Goal: Understand site structure

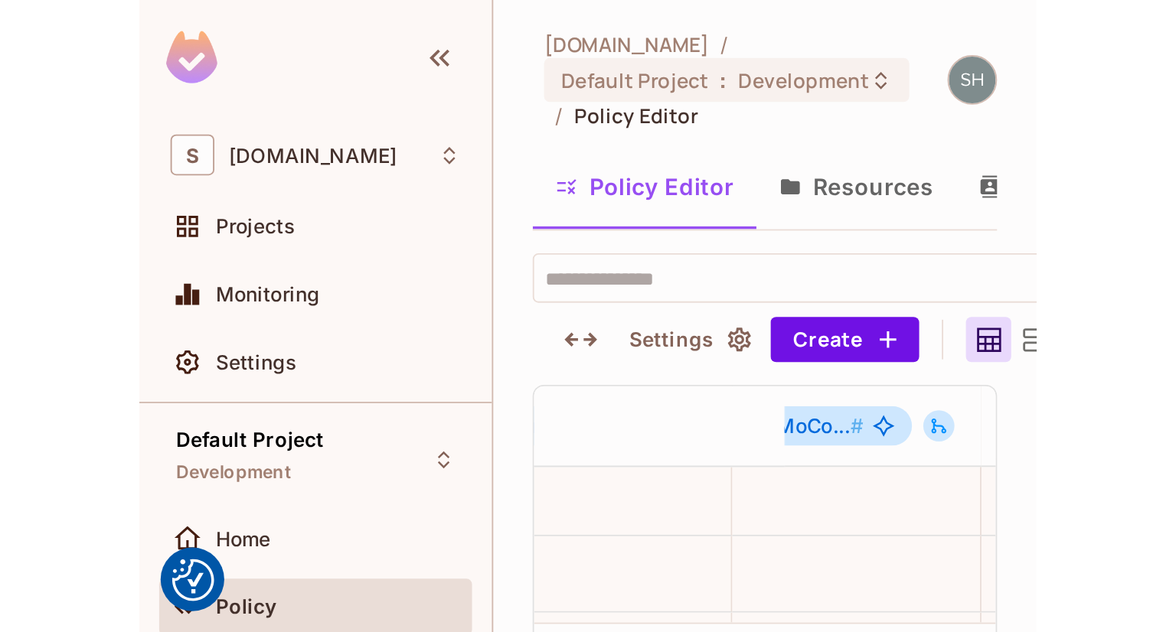
scroll to position [254, 970]
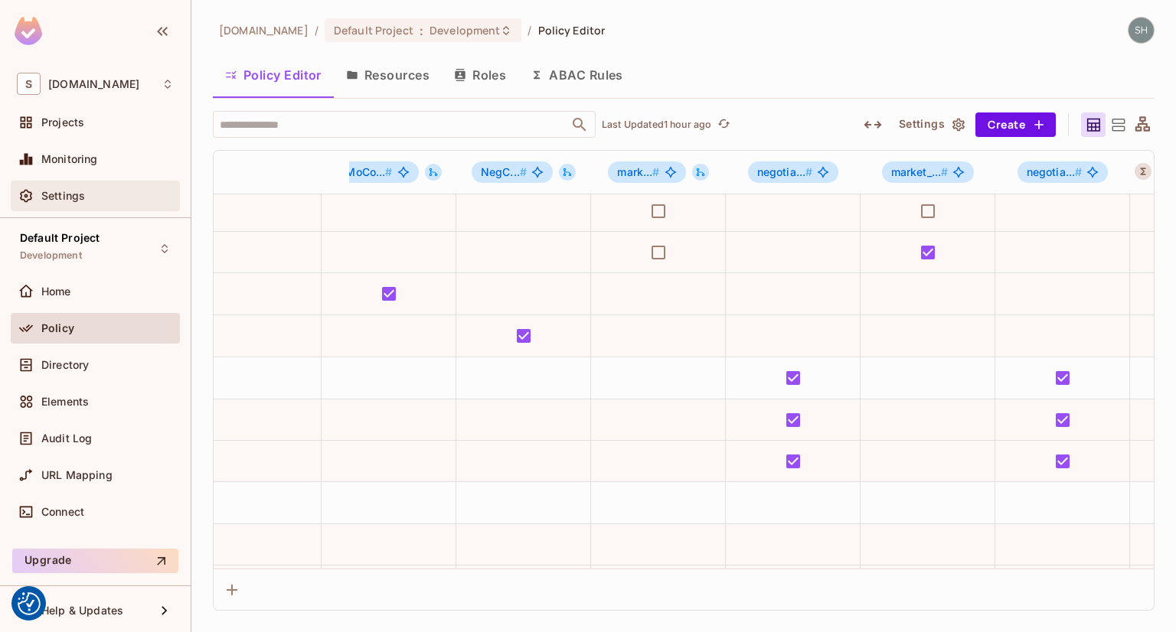
click at [60, 196] on span "Settings" at bounding box center [63, 196] width 44 height 12
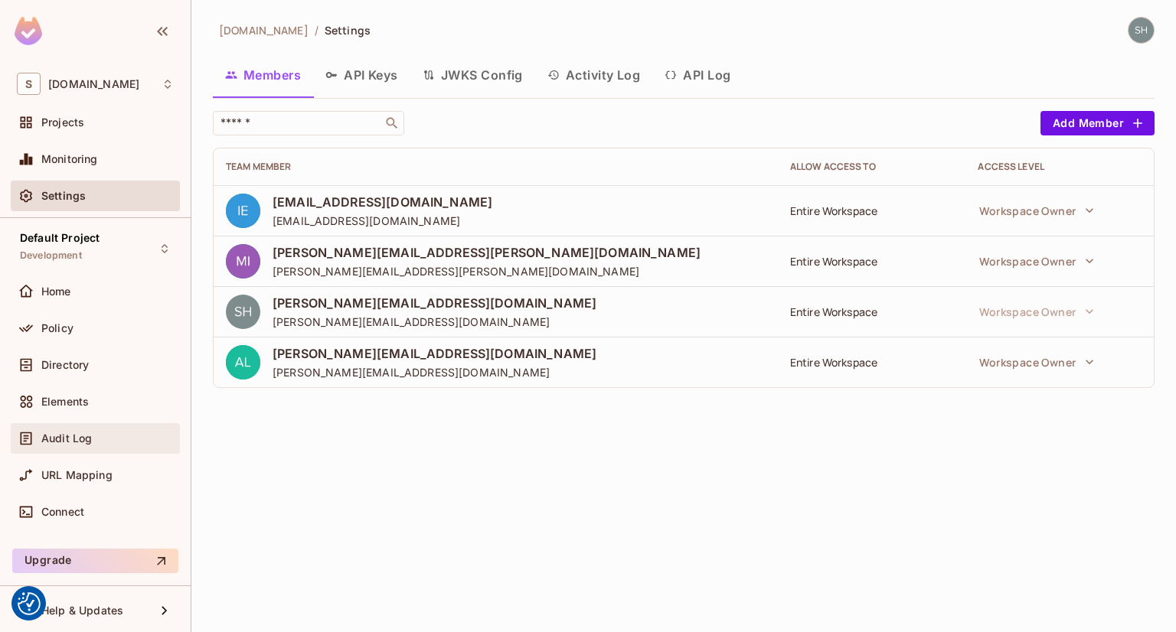
click at [116, 436] on div "Audit Log" at bounding box center [107, 438] width 132 height 12
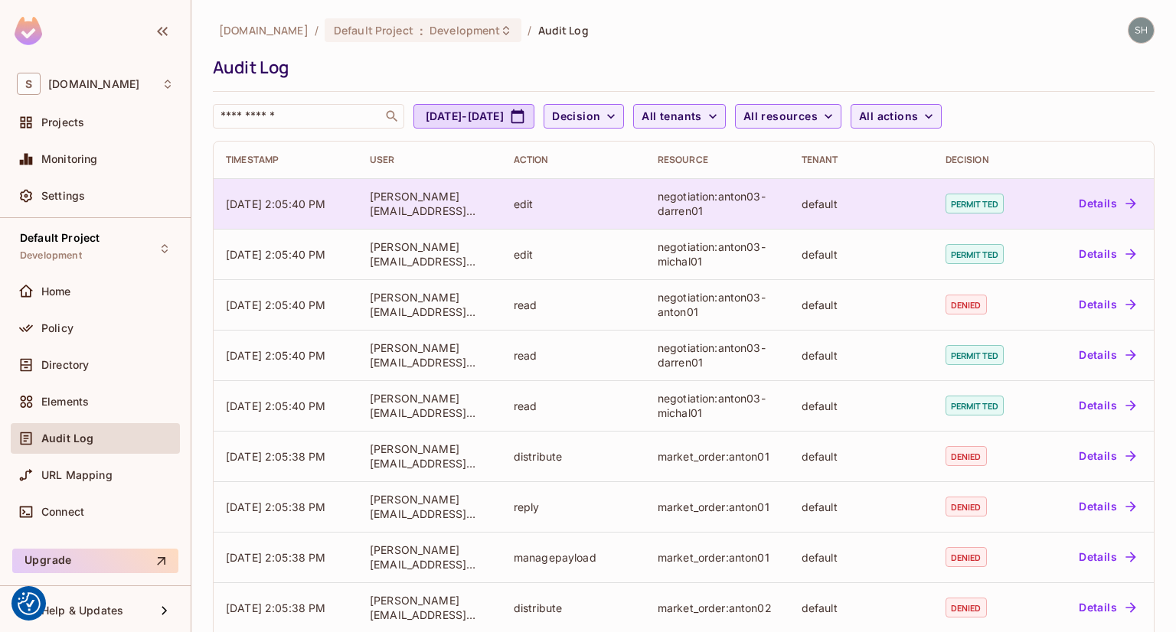
click at [758, 205] on div "negotiation:anton03-darren01" at bounding box center [716, 203] width 119 height 29
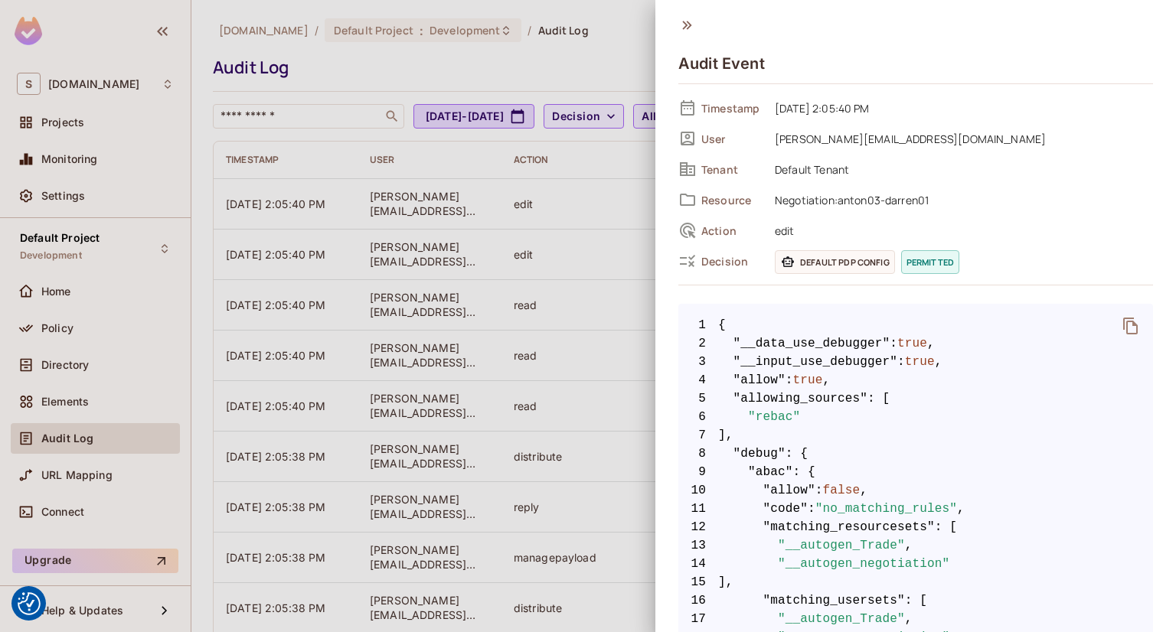
click at [688, 25] on icon at bounding box center [686, 25] width 17 height 17
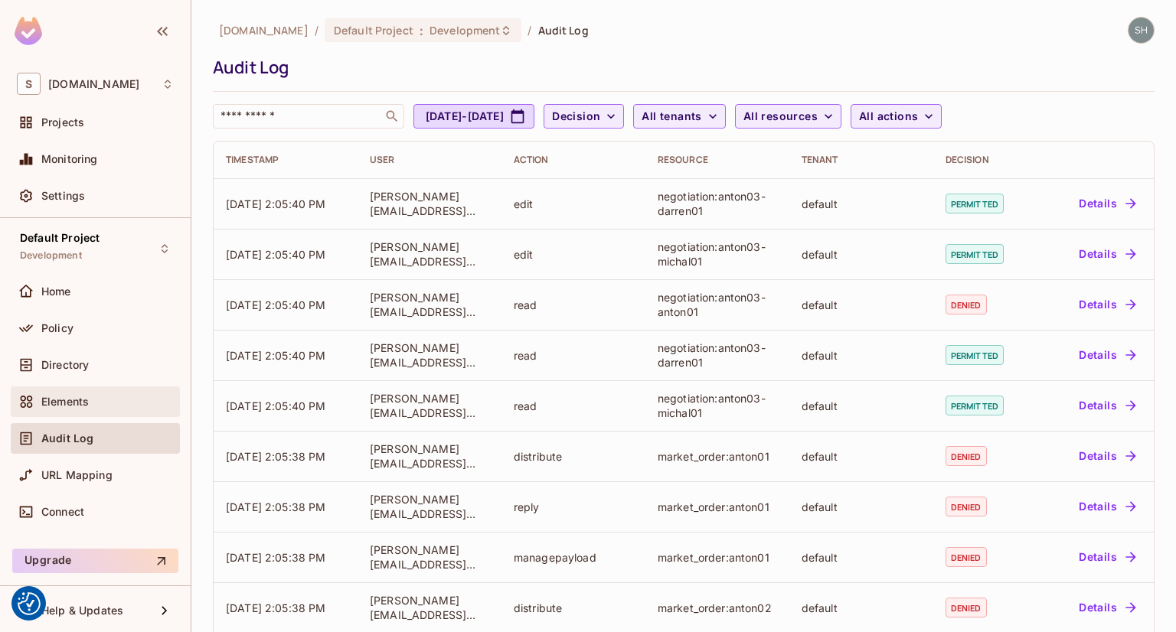
click at [28, 399] on icon at bounding box center [27, 402] width 12 height 12
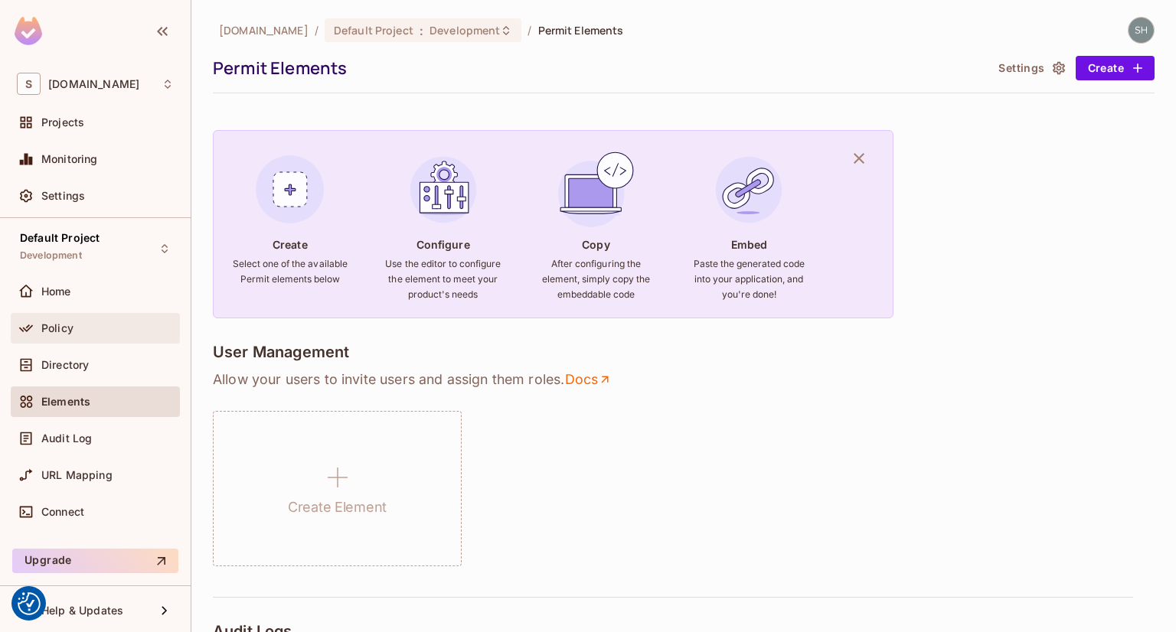
click at [43, 328] on span "Policy" at bounding box center [57, 328] width 32 height 12
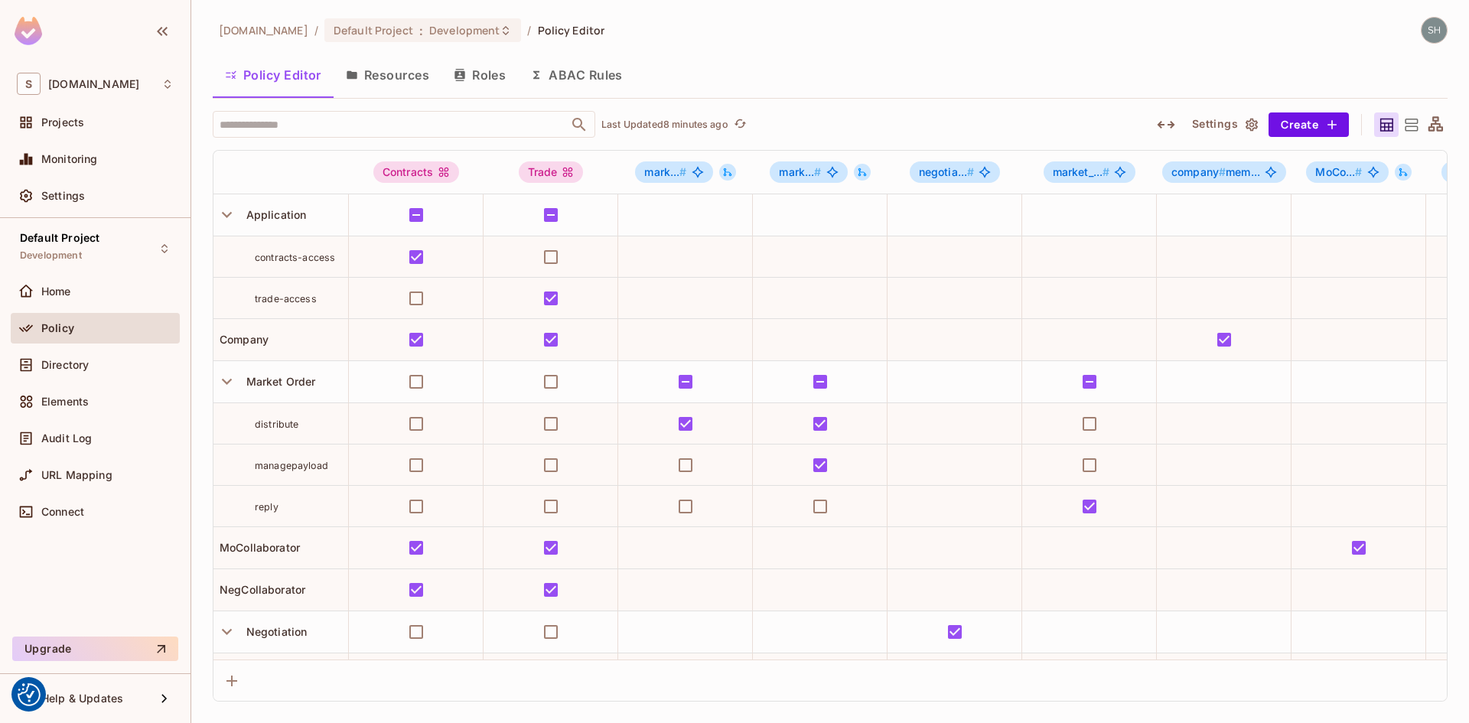
click at [477, 77] on button "Roles" at bounding box center [480, 75] width 77 height 38
